Goal: Information Seeking & Learning: Understand process/instructions

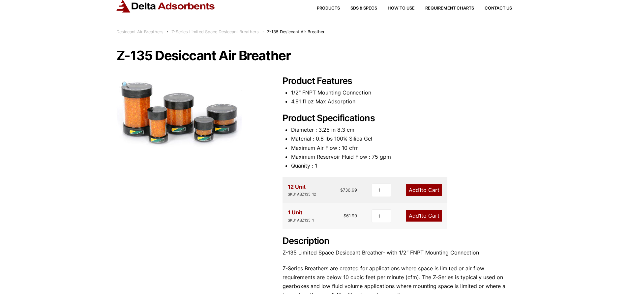
scroll to position [17, 0]
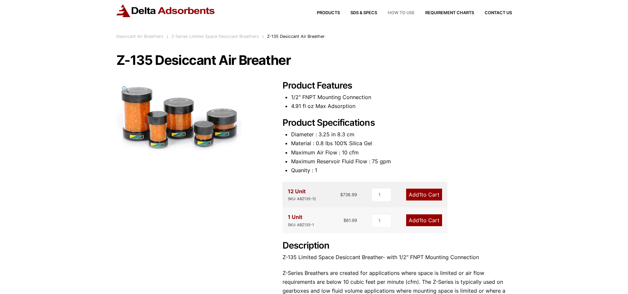
click at [404, 12] on span "How to Use" at bounding box center [400, 13] width 27 height 4
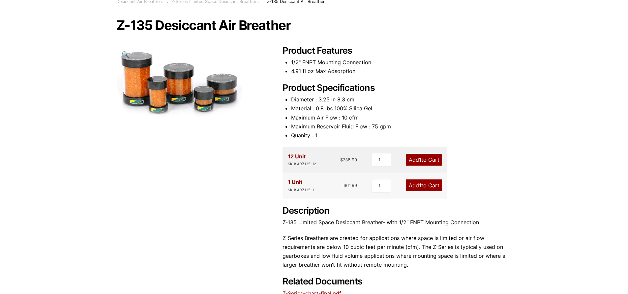
scroll to position [0, 0]
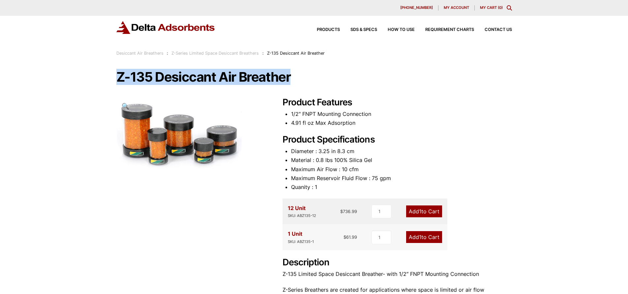
drag, startPoint x: 119, startPoint y: 79, endPoint x: 300, endPoint y: 81, distance: 181.2
click at [300, 81] on h1 "Z-135 Desiccant Air Breather" at bounding box center [313, 77] width 395 height 14
copy h1 "Z-135 Desiccant Air Breather"
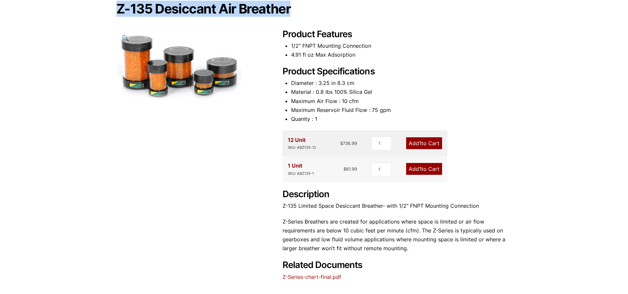
scroll to position [33, 0]
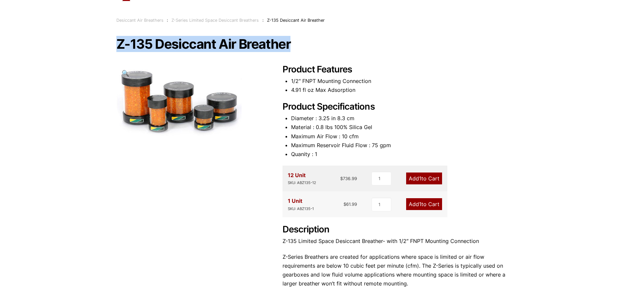
click at [228, 178] on div "Z-135 Desiccant Air Breather 🔍 Product Features 1/2" FNPT Mounting Connection 4…" at bounding box center [313, 177] width 395 height 280
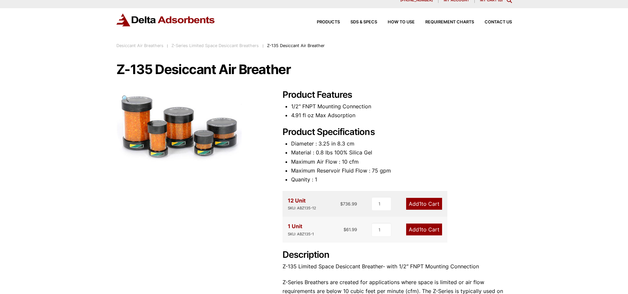
scroll to position [0, 0]
